Goal: Transaction & Acquisition: Book appointment/travel/reservation

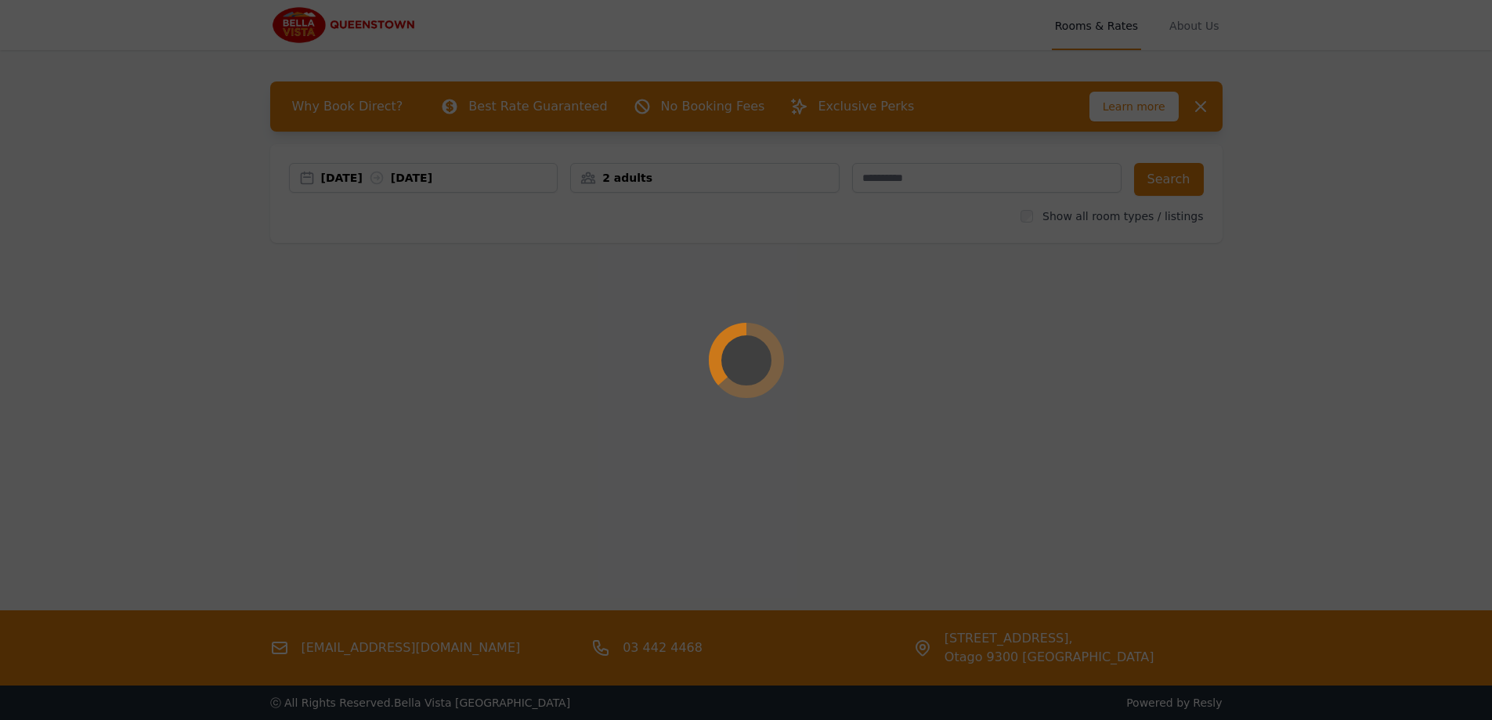
drag, startPoint x: 0, startPoint y: 0, endPoint x: 1241, endPoint y: 512, distance: 1342.1
click at [1241, 512] on div at bounding box center [746, 360] width 1492 height 720
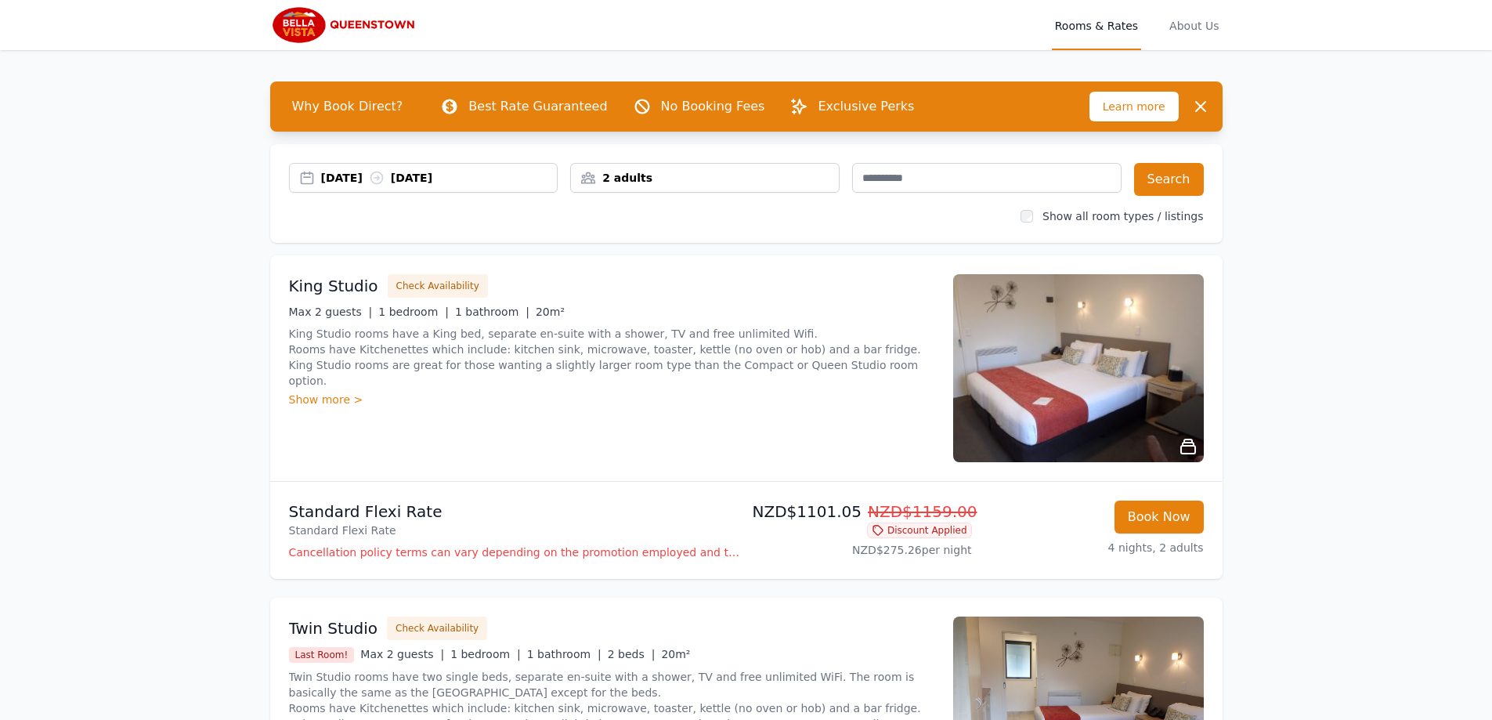
click at [452, 170] on div "08 Dec 2025 12 Dec 2025" at bounding box center [439, 178] width 237 height 16
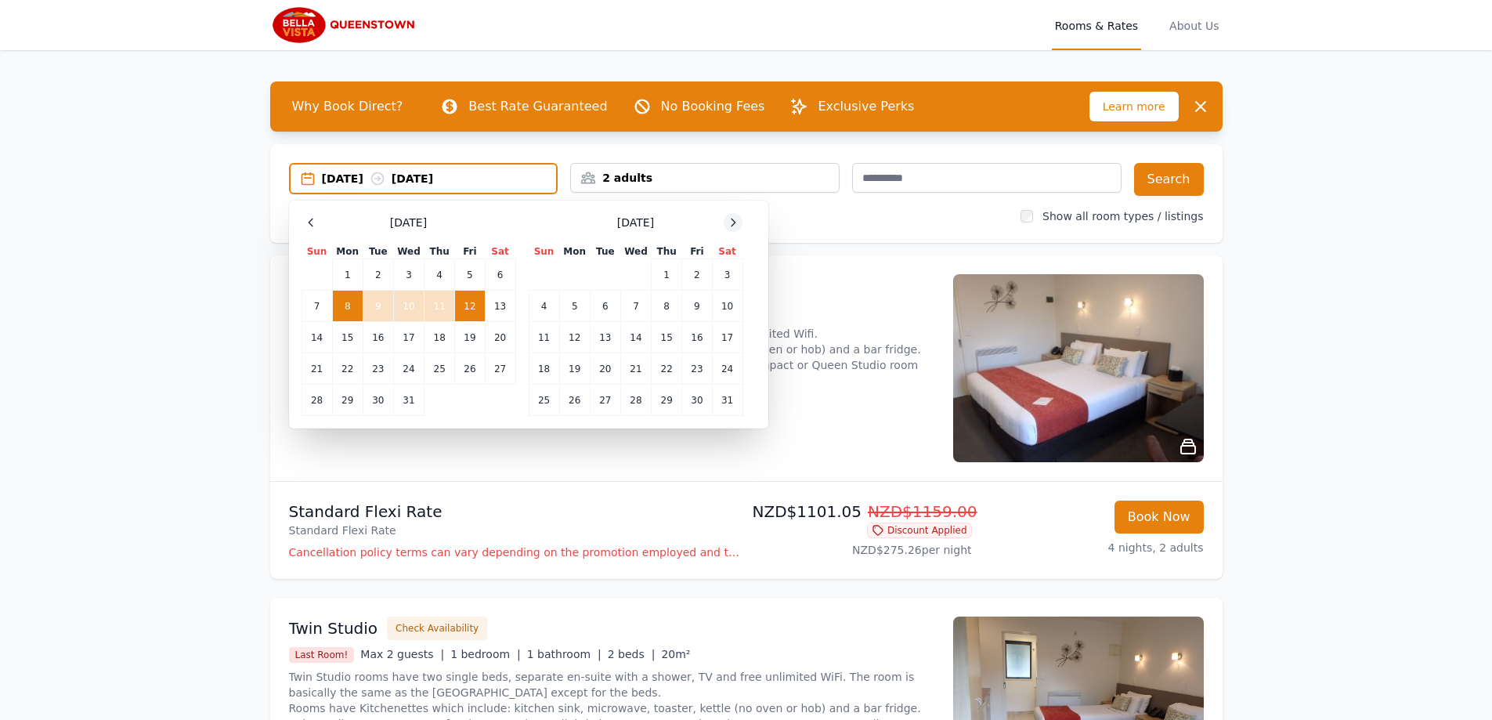
click at [726, 222] on div at bounding box center [733, 222] width 19 height 19
click at [577, 372] on td "23" at bounding box center [574, 368] width 31 height 31
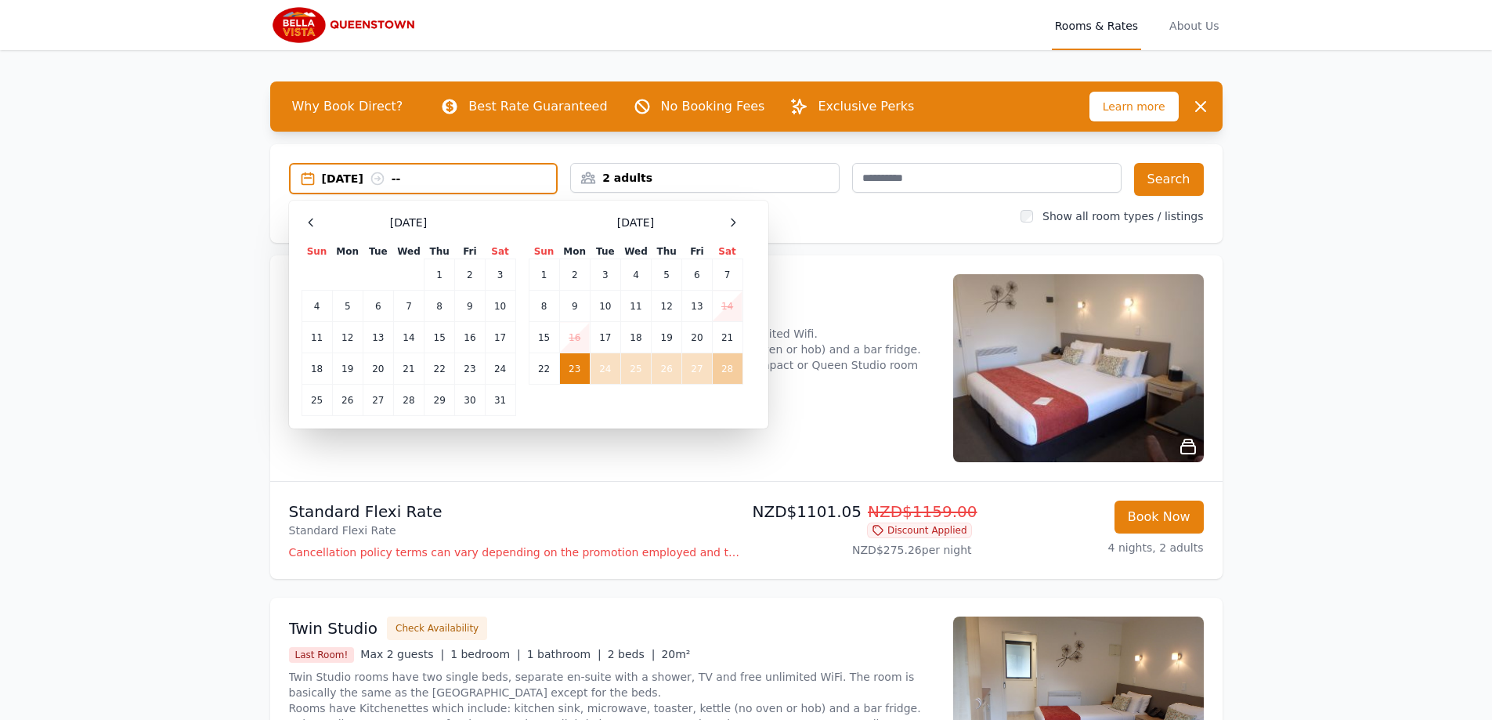
click at [720, 366] on td "28" at bounding box center [727, 368] width 31 height 31
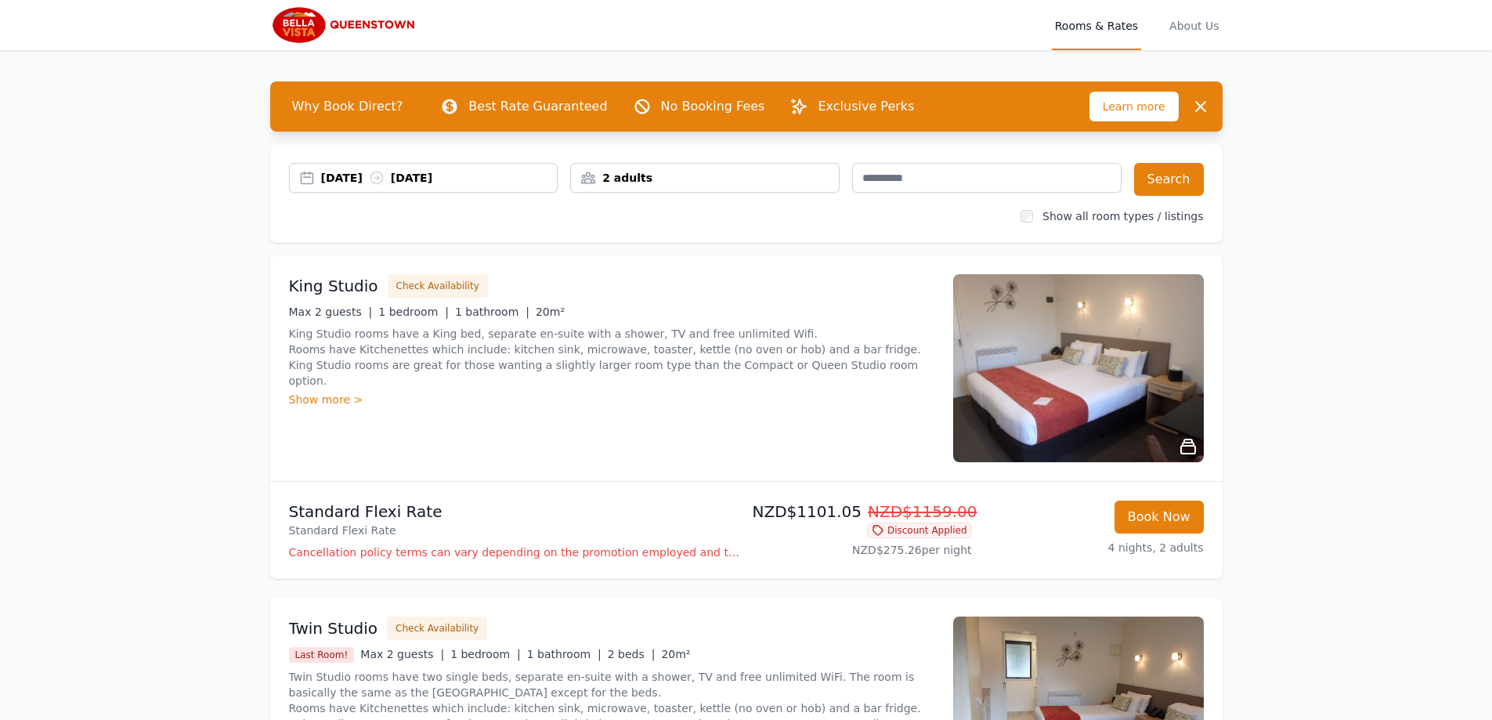
click at [499, 172] on div "23 Feb 2026 28 Feb 2026" at bounding box center [439, 178] width 237 height 16
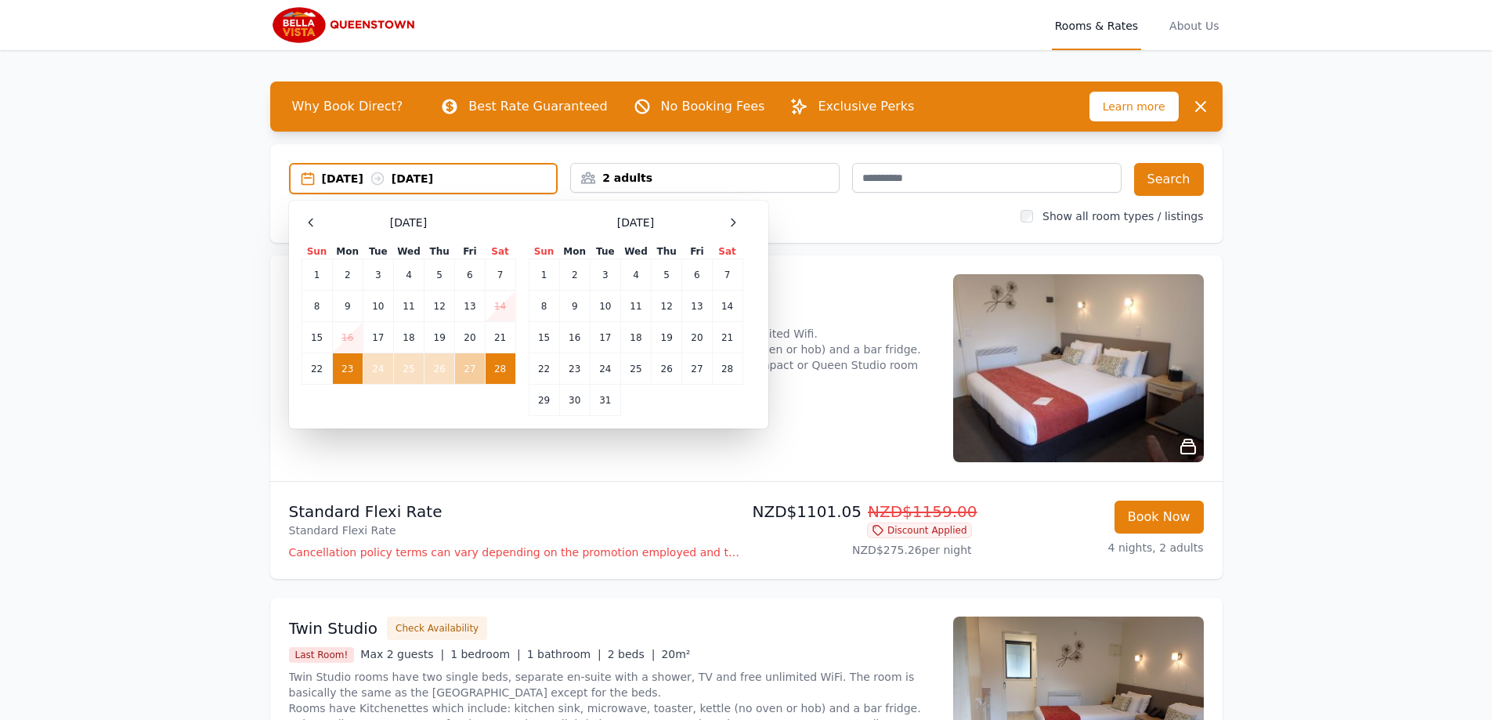
click at [472, 369] on td "27" at bounding box center [470, 368] width 30 height 31
click at [1177, 155] on div "27 Feb 2026 -- Select Dates February 2026 Sun Mon Tue Wed Thu Fri Sat 1 2 3 4 5…" at bounding box center [746, 193] width 952 height 99
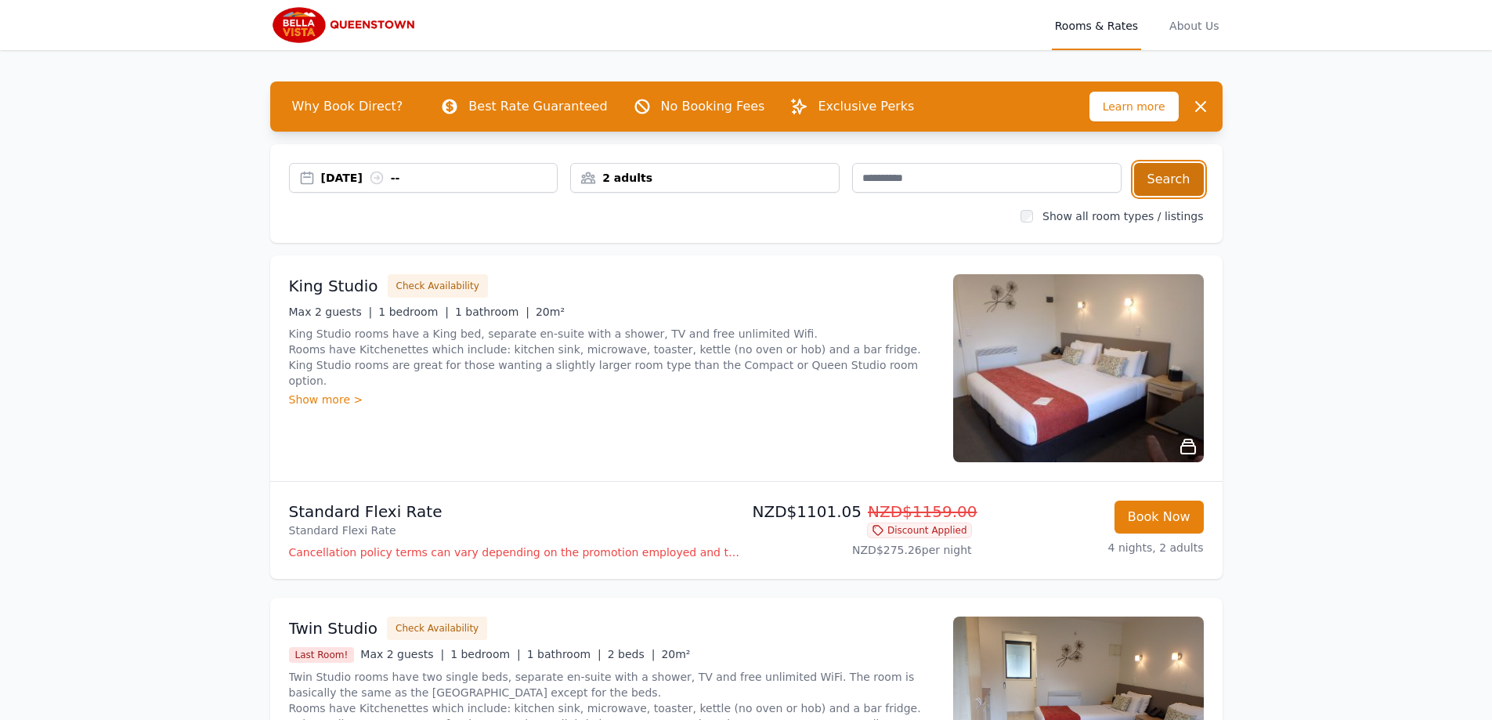
click at [1175, 170] on button "Search" at bounding box center [1169, 179] width 70 height 33
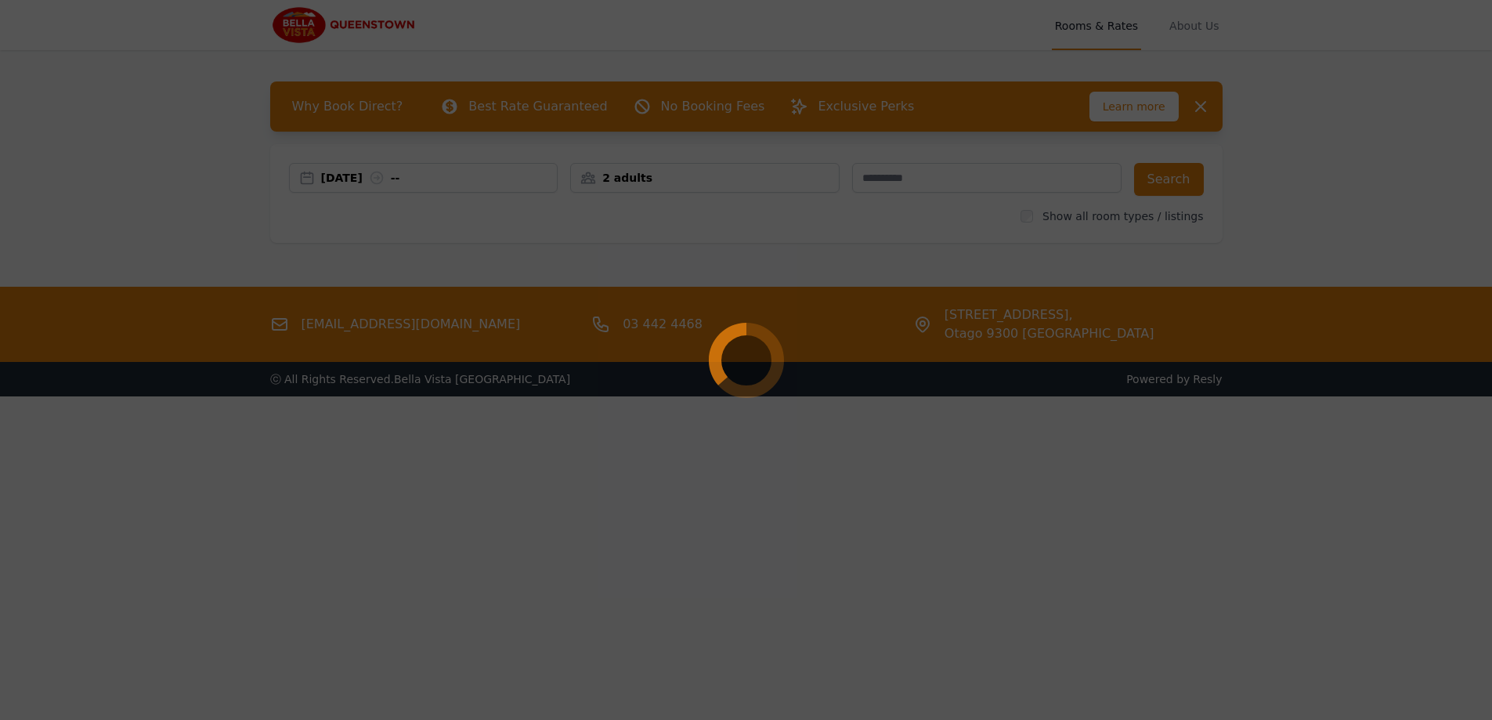
drag, startPoint x: 793, startPoint y: 184, endPoint x: 858, endPoint y: 149, distance: 73.9
click at [858, 149] on div at bounding box center [746, 360] width 1492 height 720
drag, startPoint x: 687, startPoint y: 98, endPoint x: 596, endPoint y: 258, distance: 184.5
click at [599, 246] on div at bounding box center [746, 360] width 1492 height 720
